Goal: Find specific page/section

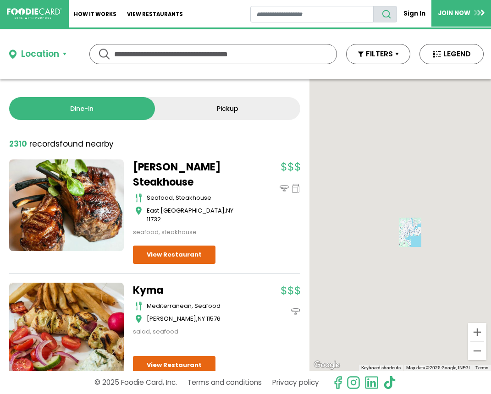
click at [191, 45] on input "text" at bounding box center [213, 53] width 198 height 19
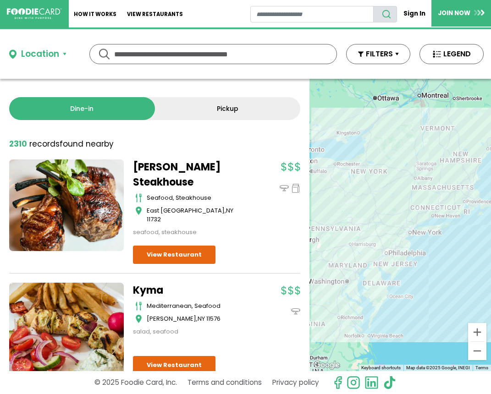
type input "*"
type input "*******"
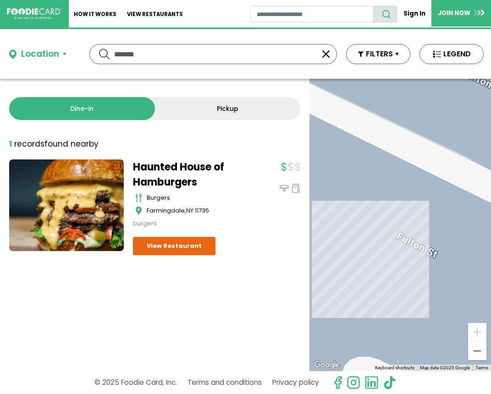
click at [187, 176] on link "Haunted House of Hamburgers" at bounding box center [190, 174] width 115 height 30
